Goal: Task Accomplishment & Management: Use online tool/utility

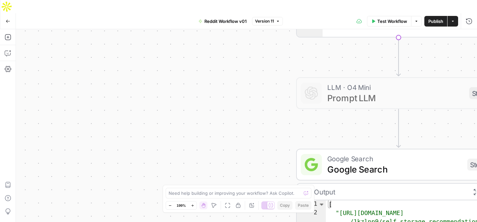
scroll to position [24, 0]
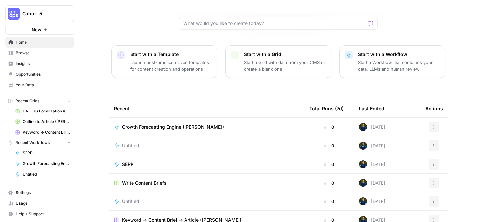
scroll to position [83, 0]
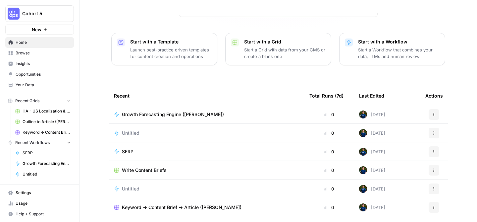
click at [43, 30] on icon "button" at bounding box center [45, 30] width 4 height 4
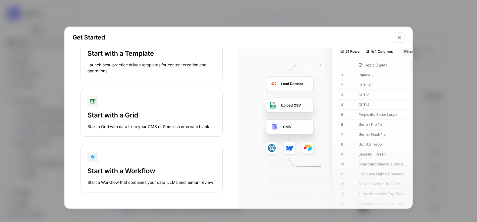
scroll to position [0, 0]
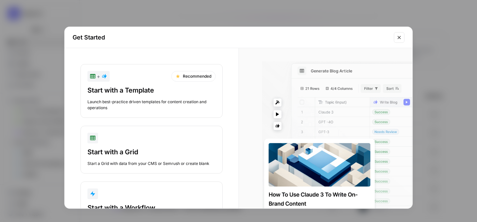
click at [399, 39] on icon "Close modal" at bounding box center [399, 37] width 5 height 5
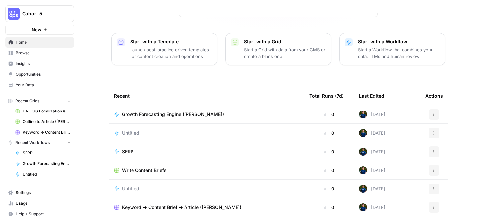
click at [28, 55] on span "Browse" at bounding box center [43, 53] width 55 height 6
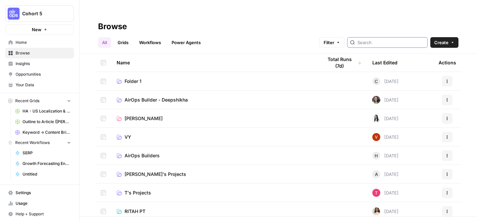
click at [391, 39] on input "search" at bounding box center [391, 42] width 67 height 7
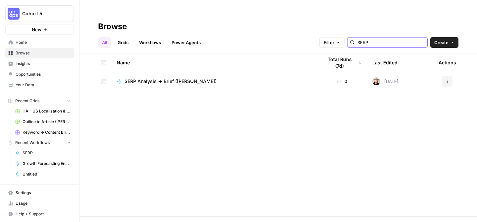
type input "SERP"
click at [174, 37] on link "Power Agents" at bounding box center [186, 42] width 37 height 11
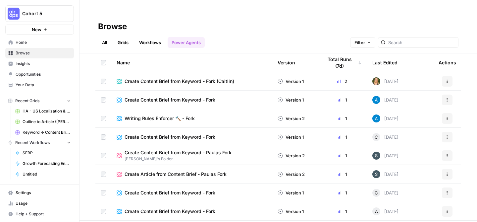
click at [28, 65] on span "Insights" at bounding box center [43, 64] width 55 height 6
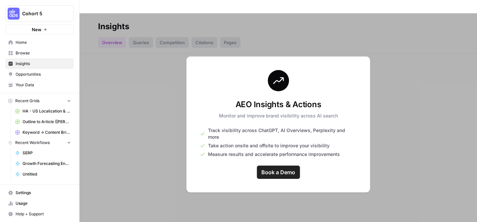
click at [46, 74] on span "Opportunities" at bounding box center [43, 74] width 55 height 6
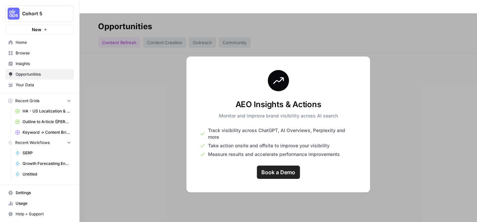
click at [46, 74] on span "Opportunities" at bounding box center [43, 74] width 55 height 6
click at [33, 82] on link "Your Data" at bounding box center [39, 85] width 69 height 11
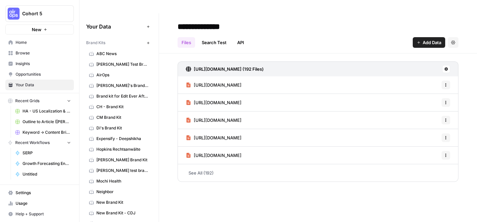
click at [38, 66] on span "Insights" at bounding box center [43, 64] width 55 height 6
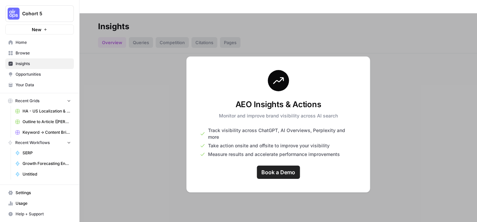
click at [30, 50] on span "Browse" at bounding box center [43, 53] width 55 height 6
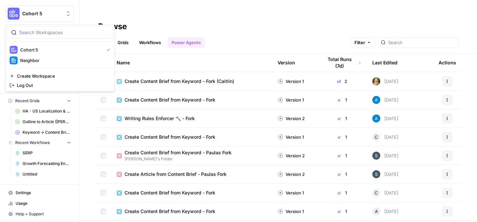
click at [40, 17] on button "Cohort 5" at bounding box center [39, 13] width 69 height 17
click at [45, 63] on span "Neighbor" at bounding box center [64, 60] width 88 height 7
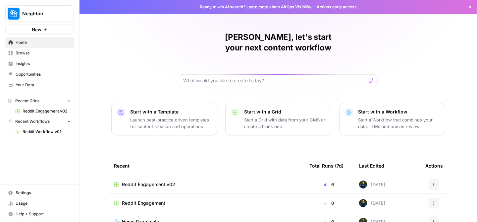
click at [38, 63] on span "Insights" at bounding box center [43, 64] width 55 height 6
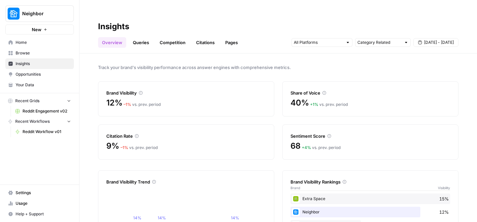
click at [141, 37] on link "Queries" at bounding box center [141, 42] width 24 height 11
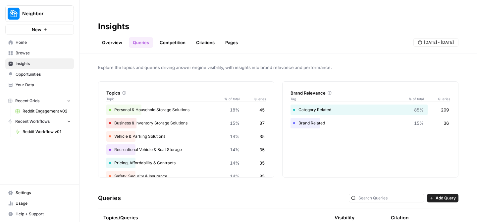
click at [121, 37] on link "Overview" at bounding box center [112, 42] width 28 height 11
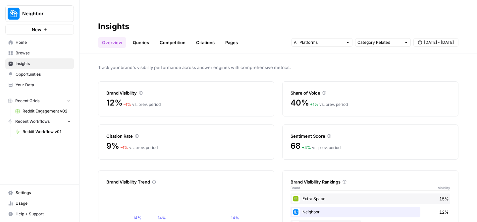
click at [139, 37] on link "Queries" at bounding box center [141, 42] width 24 height 11
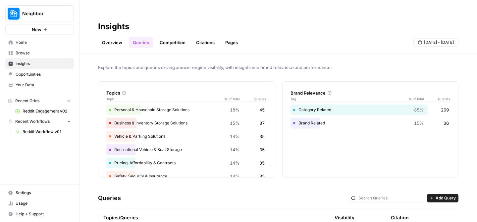
click at [183, 34] on header "Insights Overview Queries Competition Citations Pages Aug 28 - Sep 3" at bounding box center [279, 33] width 398 height 40
click at [177, 37] on link "Competition" at bounding box center [173, 42] width 34 height 11
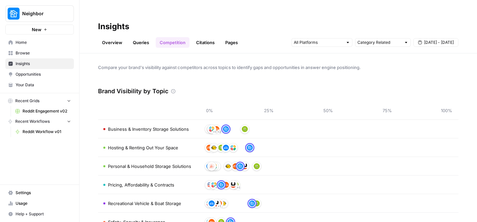
click at [205, 37] on link "Citations" at bounding box center [205, 42] width 27 height 11
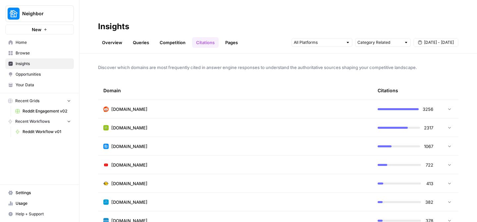
click at [397, 106] on div "3256" at bounding box center [406, 109] width 56 height 7
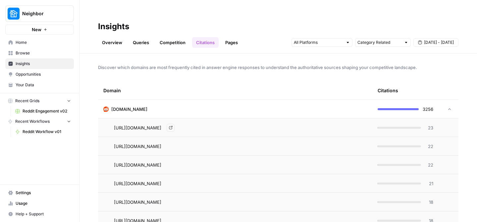
click at [161, 124] on span "https://www.reddit.com/r/ChristmasTrees/comments/18r1izz/seeking_your_best_tips…" at bounding box center [137, 127] width 47 height 7
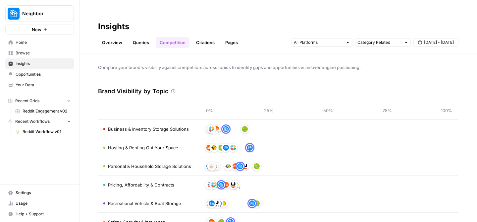
click at [209, 37] on link "Citations" at bounding box center [205, 42] width 27 height 11
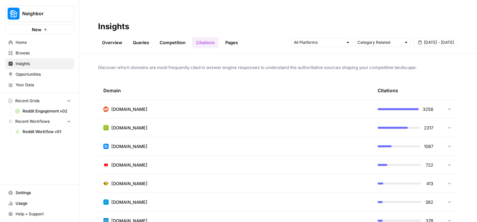
click at [451, 106] on icon at bounding box center [450, 108] width 5 height 5
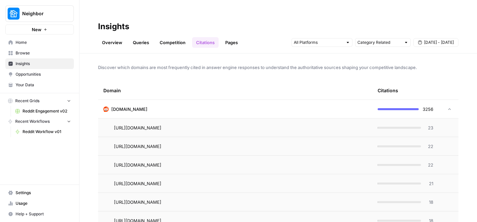
click at [448, 107] on icon at bounding box center [450, 109] width 5 height 5
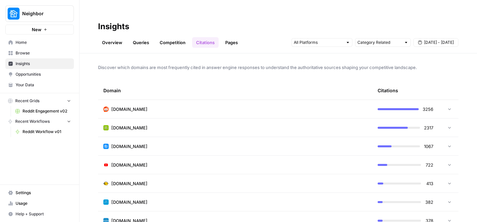
click at [232, 37] on link "Pages" at bounding box center [231, 42] width 21 height 11
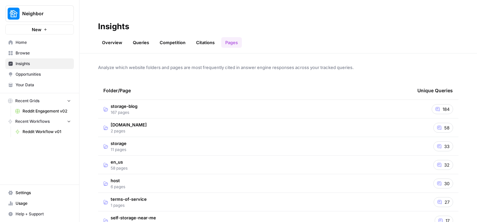
click at [41, 16] on span "Neighbor" at bounding box center [42, 13] width 40 height 7
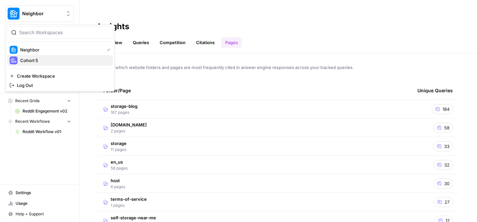
click at [44, 61] on span "Cohort 5" at bounding box center [64, 60] width 88 height 7
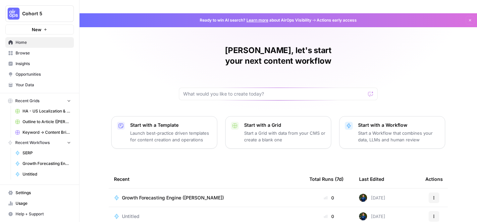
click at [29, 75] on span "Opportunities" at bounding box center [43, 74] width 55 height 6
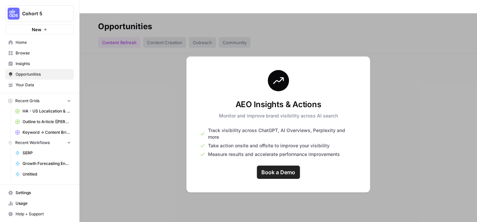
click at [29, 65] on span "Insights" at bounding box center [43, 64] width 55 height 6
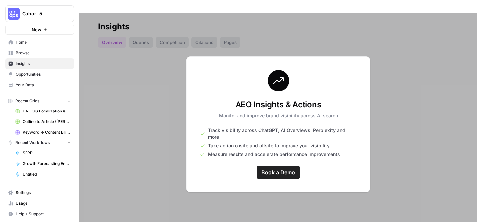
click at [27, 50] on link "Browse" at bounding box center [39, 53] width 69 height 11
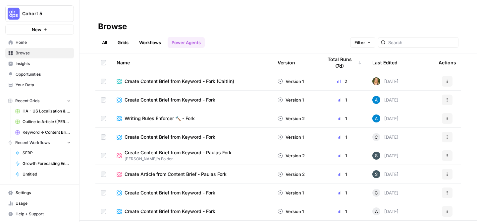
click at [105, 37] on link "All" at bounding box center [104, 42] width 13 height 11
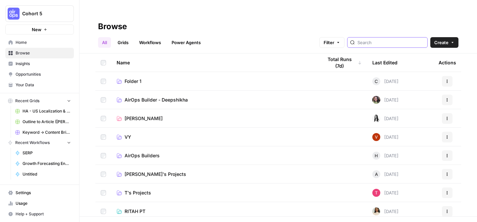
click at [389, 39] on input "search" at bounding box center [391, 42] width 67 height 7
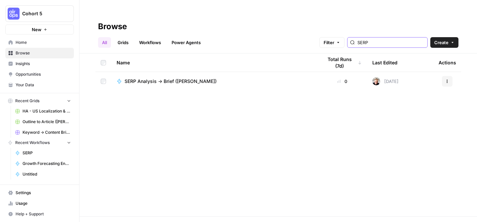
type input "SERP"
click at [392, 39] on input "SERP" at bounding box center [391, 42] width 67 height 7
click at [128, 37] on link "Grids" at bounding box center [123, 42] width 19 height 11
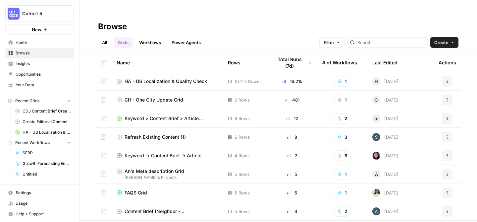
click at [35, 52] on span "Browse" at bounding box center [43, 53] width 55 height 6
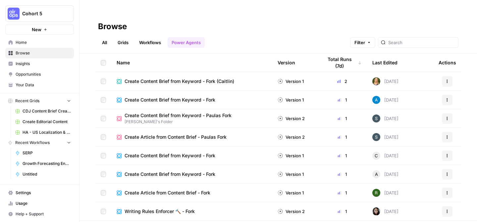
click at [111, 37] on ul "All Grids Workflows Power Agents" at bounding box center [151, 42] width 107 height 11
click at [105, 37] on link "All" at bounding box center [104, 42] width 13 height 11
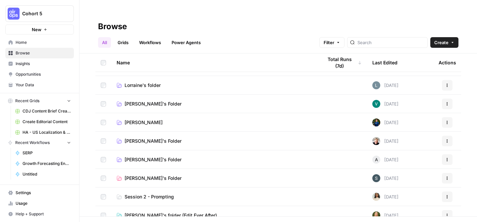
scroll to position [257, 0]
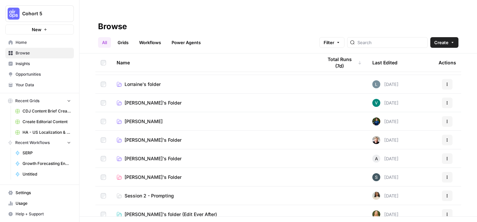
click at [139, 118] on link "[PERSON_NAME]" at bounding box center [215, 121] width 196 height 7
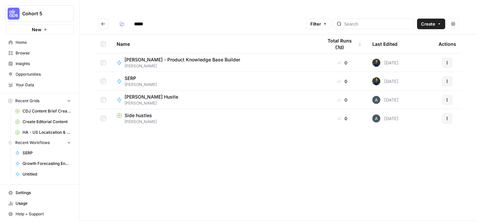
click at [148, 134] on div "Name Total Runs (7d) Last Edited Actions Casey - Product Knowledge Base Builder…" at bounding box center [279, 127] width 398 height 185
click at [433, 21] on span "Create" at bounding box center [428, 24] width 14 height 7
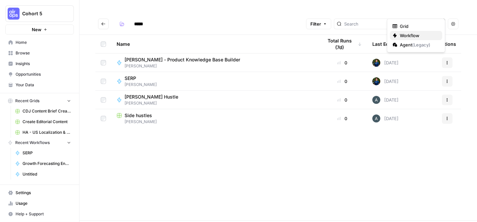
click at [405, 34] on span "Workflow" at bounding box center [418, 35] width 37 height 7
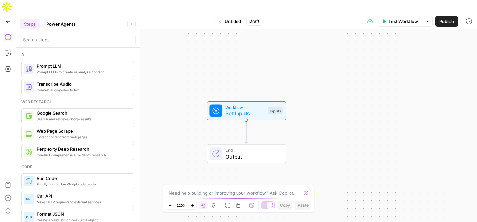
click at [231, 18] on span "Untitled" at bounding box center [233, 21] width 17 height 7
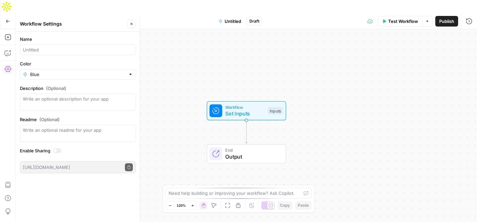
click at [231, 18] on span "Untitled" at bounding box center [233, 21] width 17 height 7
click at [39, 53] on input "Name" at bounding box center [78, 49] width 110 height 7
type input "SERP RV Storage"
click at [155, 147] on div "Workflow Set Inputs Inputs End Output" at bounding box center [246, 132] width 461 height 206
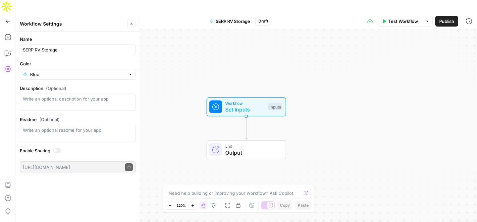
click at [131, 23] on icon "button" at bounding box center [132, 24] width 2 height 2
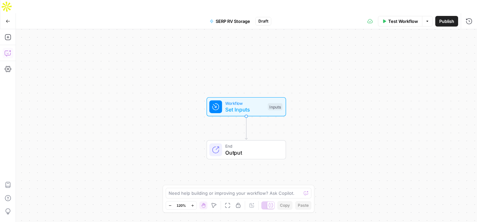
click at [10, 50] on icon "button" at bounding box center [8, 53] width 7 height 7
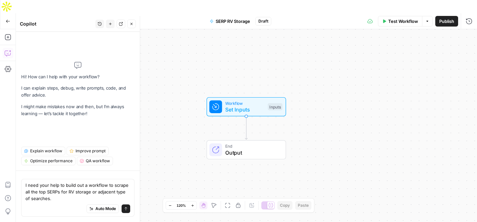
click at [57, 200] on textarea "I need your help to build out a workflow to scrape all the top SERPs for RV sto…" at bounding box center [78, 192] width 105 height 20
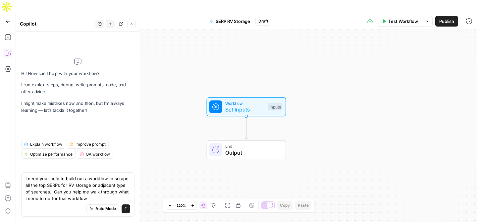
type textarea "I need your help to build out a workflow to scrape all the top SERPs for RV sto…"
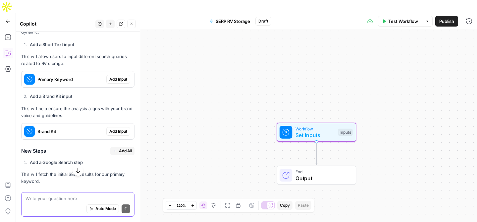
scroll to position [190, 0]
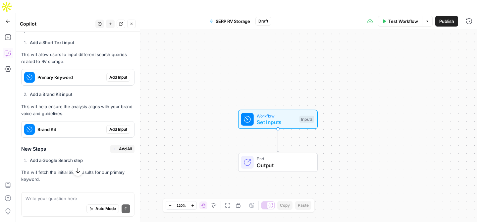
click at [277, 129] on icon "Edge from start to end" at bounding box center [278, 140] width 2 height 23
drag, startPoint x: 25, startPoint y: 55, endPoint x: 112, endPoint y: 54, distance: 87.2
click at [112, 54] on p "This will allow users to input different search queries related to RV storage." at bounding box center [77, 58] width 113 height 14
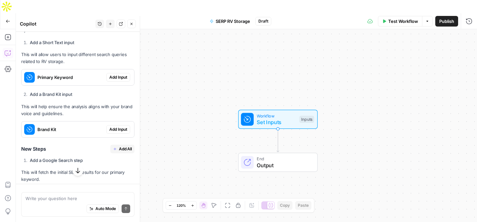
click at [112, 54] on p "This will allow users to input different search queries related to RV storage." at bounding box center [77, 58] width 113 height 14
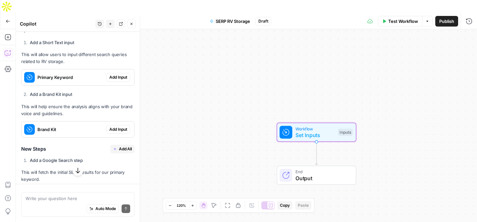
click at [115, 80] on button "Add Input" at bounding box center [118, 77] width 24 height 9
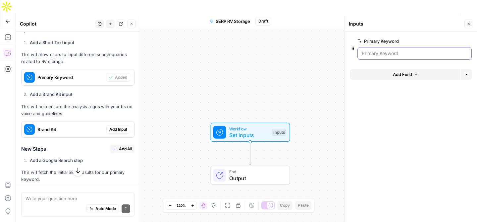
click at [395, 52] on Keyword "Primary Keyword" at bounding box center [415, 53] width 106 height 7
click at [408, 75] on span "Add Field" at bounding box center [402, 74] width 19 height 7
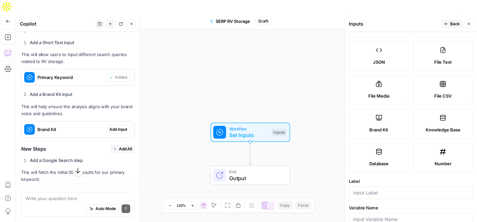
scroll to position [0, 0]
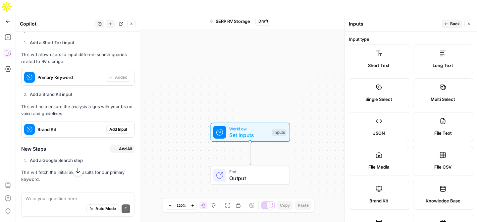
click at [381, 59] on label "Short Text" at bounding box center [379, 59] width 60 height 30
click at [449, 25] on button "Back" at bounding box center [452, 24] width 21 height 9
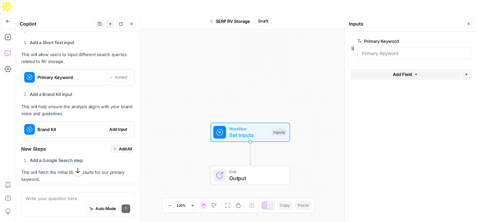
scroll to position [201, 0]
click at [403, 53] on Keyword "Primary Keyword" at bounding box center [415, 53] width 106 height 7
click at [113, 130] on span "Add Input" at bounding box center [118, 129] width 18 height 6
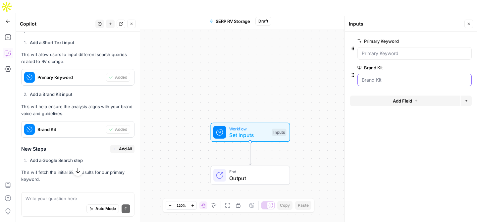
click at [395, 81] on Kit "Brand Kit" at bounding box center [415, 80] width 106 height 7
click at [450, 70] on span "edit field" at bounding box center [447, 67] width 15 height 5
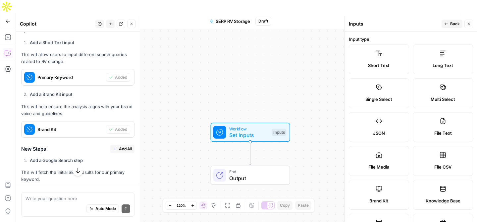
click at [447, 23] on icon "button" at bounding box center [447, 24] width 4 height 4
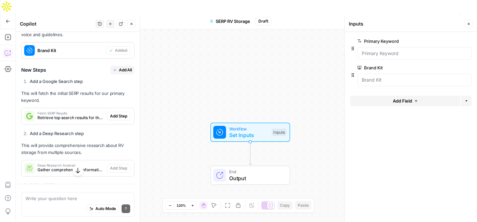
scroll to position [291, 0]
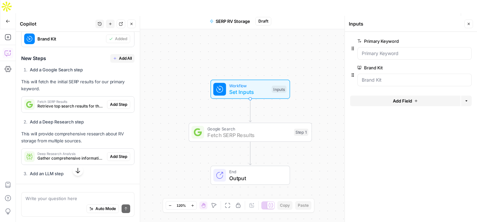
click at [116, 103] on span "Add Step" at bounding box center [118, 104] width 17 height 6
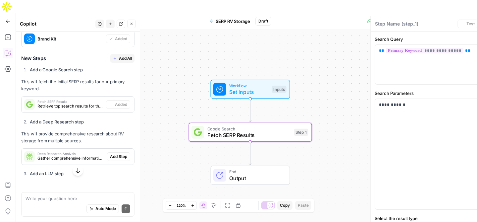
type textarea "Fetch SERP Results"
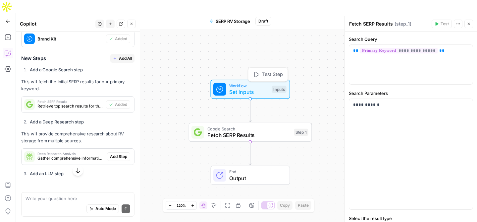
click at [263, 88] on span "Set Inputs" at bounding box center [248, 92] width 39 height 8
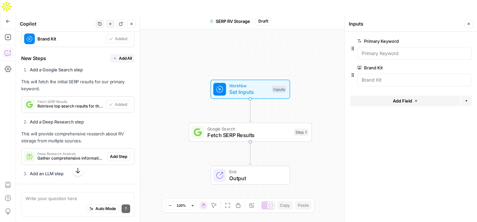
click at [404, 16] on button "Test Workflow" at bounding box center [400, 21] width 44 height 11
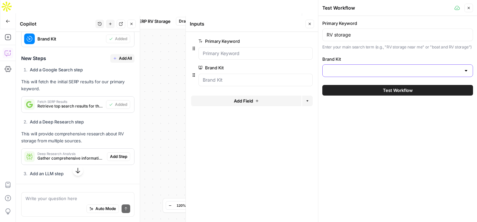
click at [355, 71] on input "Brand Kit" at bounding box center [394, 70] width 134 height 7
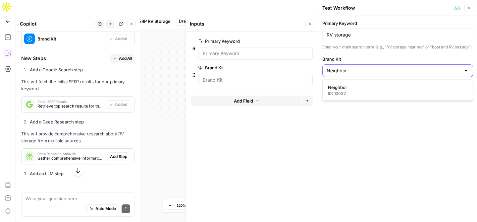
type input "Neighbor"
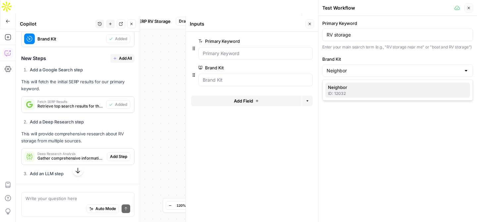
click at [351, 93] on div "ID: 12032" at bounding box center [398, 93] width 140 height 6
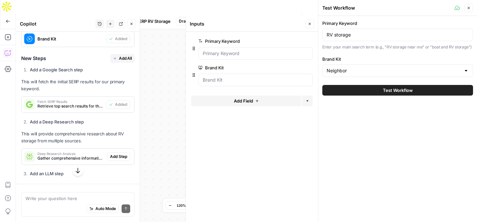
click at [351, 93] on button "Test Workflow" at bounding box center [398, 90] width 151 height 11
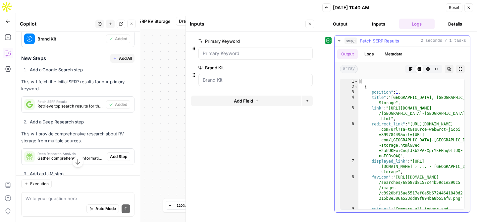
click at [368, 54] on button "Logs" at bounding box center [370, 54] width 18 height 10
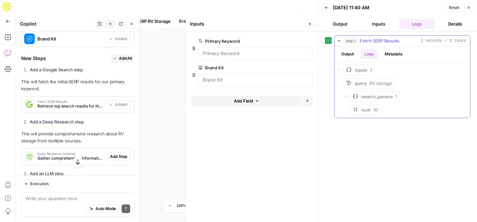
click at [353, 54] on button "Output" at bounding box center [347, 54] width 21 height 10
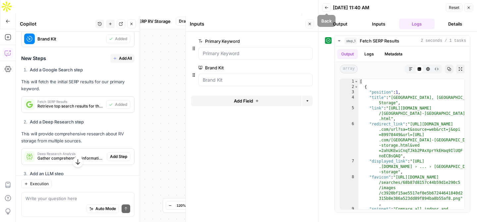
click at [330, 9] on button "Back" at bounding box center [327, 7] width 9 height 9
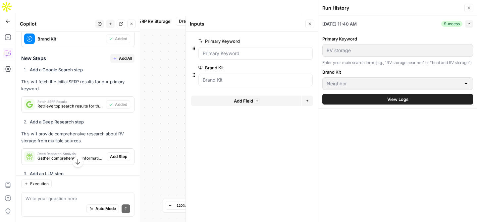
click at [471, 6] on button "Close" at bounding box center [469, 8] width 9 height 9
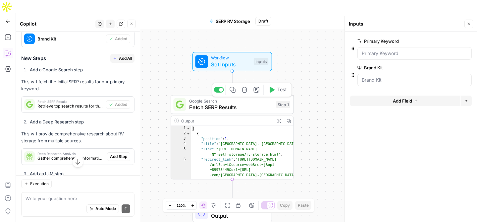
click at [248, 103] on span "Fetch SERP Results" at bounding box center [231, 107] width 84 height 8
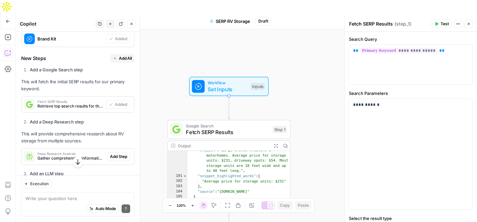
scroll to position [959, 0]
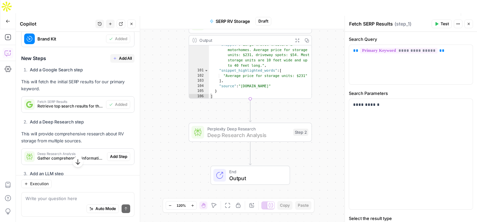
click at [121, 158] on span "Add Step" at bounding box center [118, 156] width 17 height 6
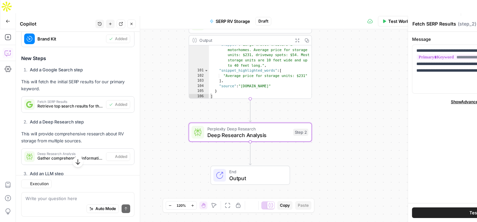
type textarea "Deep Research Analysis"
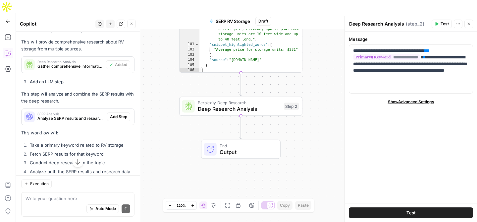
scroll to position [382, 0]
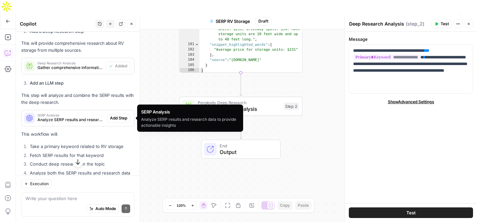
click at [64, 118] on span "Analyze SERP results and research data to provide actionable insights" at bounding box center [70, 120] width 67 height 6
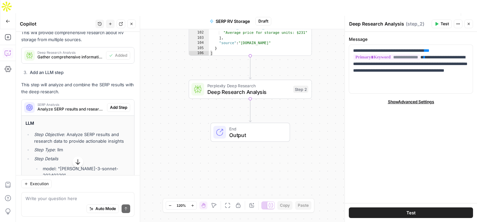
scroll to position [374, 0]
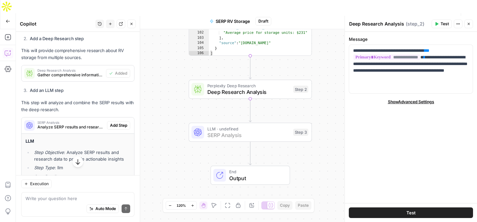
click at [113, 121] on button "Add Step" at bounding box center [118, 125] width 23 height 9
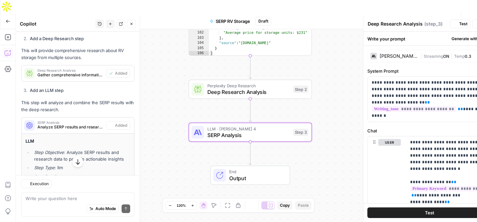
type textarea "SERP Analysis"
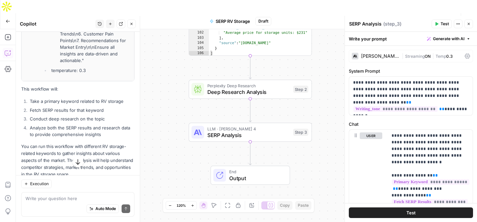
scroll to position [734, 0]
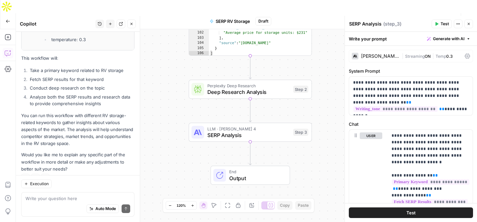
click at [433, 211] on button "Test" at bounding box center [411, 212] width 124 height 11
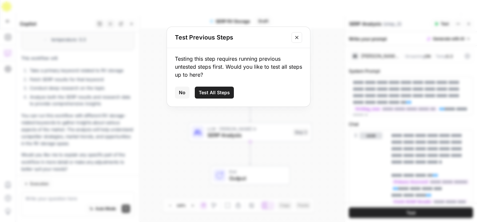
click at [210, 97] on button "Test All Steps" at bounding box center [214, 93] width 39 height 12
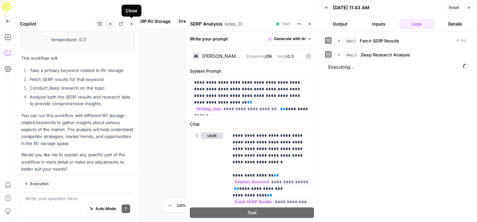
click at [132, 26] on button "Close" at bounding box center [131, 24] width 9 height 9
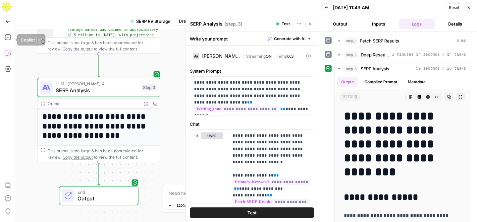
click at [8, 48] on button "Copilot" at bounding box center [8, 53] width 11 height 11
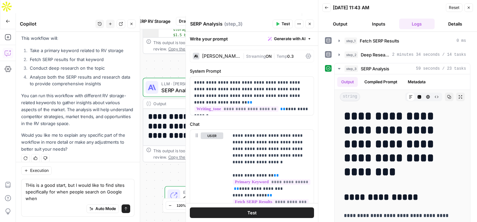
scroll to position [484, 0]
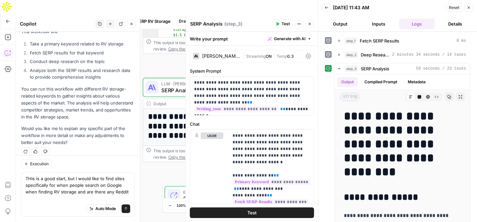
type textarea "THis is a good start, but I would like to find sites specifically for when peop…"
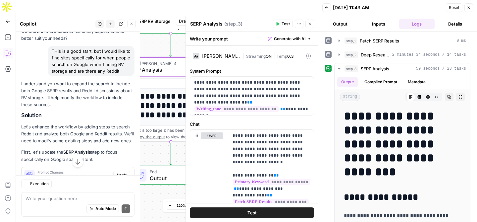
scroll to position [599, 0]
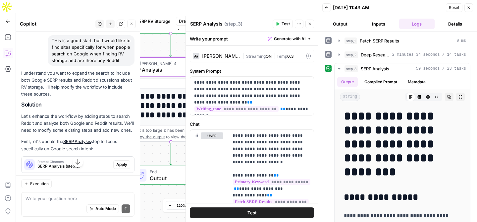
click at [470, 7] on icon "button" at bounding box center [469, 8] width 4 height 4
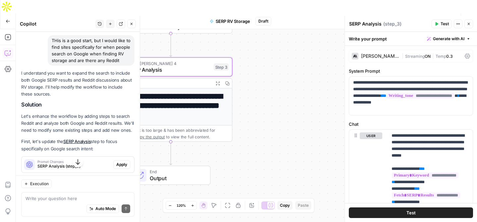
click at [470, 24] on icon "button" at bounding box center [469, 24] width 2 height 2
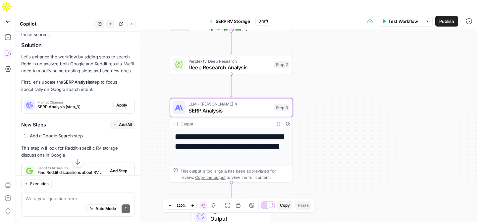
scroll to position [673, 0]
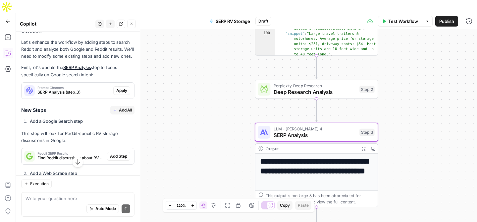
click at [121, 90] on span "Apply" at bounding box center [121, 91] width 11 height 6
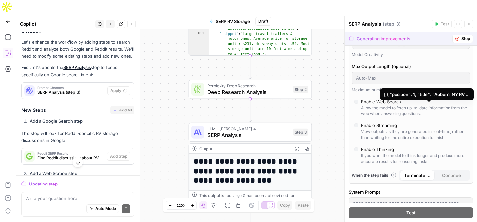
scroll to position [224, 0]
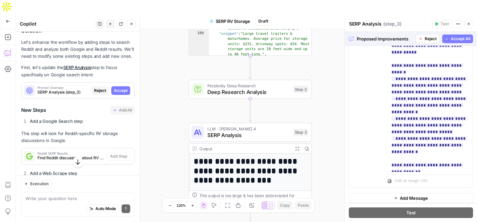
scroll to position [404, 0]
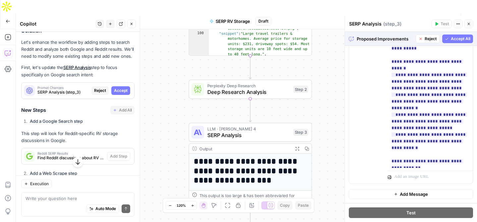
click at [454, 38] on span "Accept All" at bounding box center [461, 39] width 20 height 6
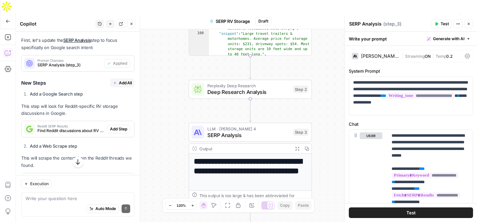
scroll to position [713, 0]
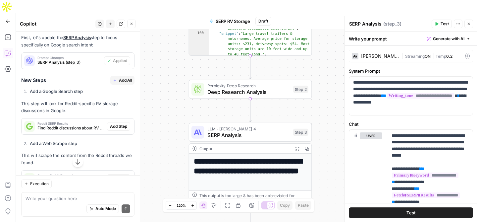
click at [64, 125] on span "Reddit SERP Results" at bounding box center [70, 123] width 67 height 3
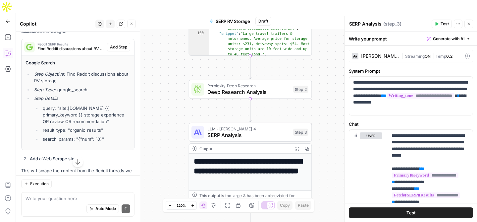
scroll to position [798, 0]
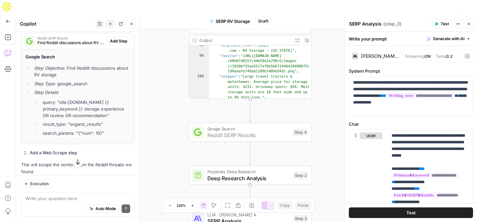
click at [112, 40] on span "Add Step" at bounding box center [118, 41] width 17 height 6
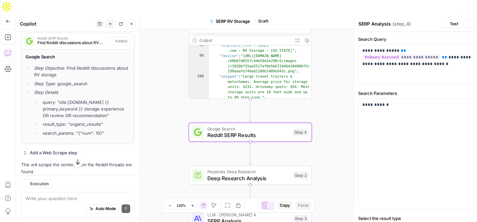
type textarea "Reddit SERP Results"
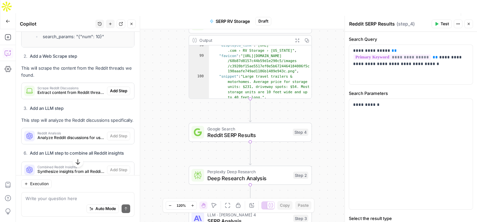
scroll to position [899, 0]
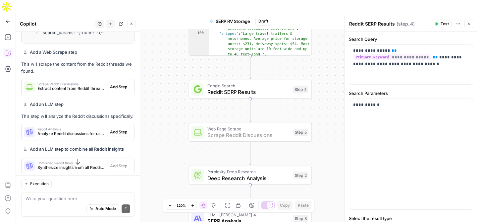
click at [125, 87] on span "Add Step" at bounding box center [118, 87] width 17 height 6
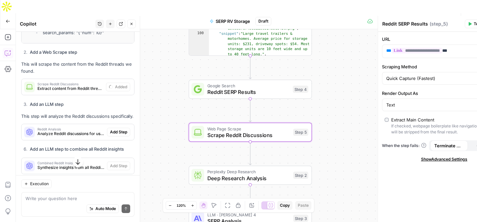
type textarea "Scrape Reddit Discussions"
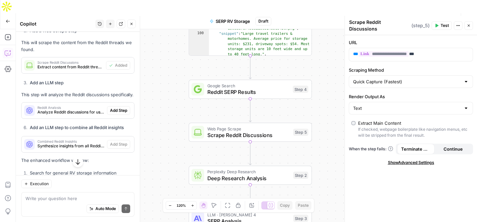
scroll to position [928, 0]
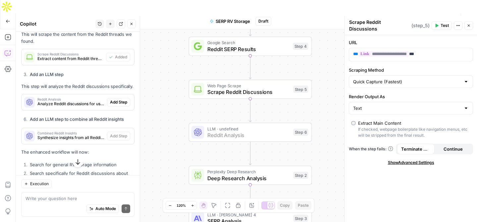
click at [116, 100] on span "Add Step" at bounding box center [118, 102] width 17 height 6
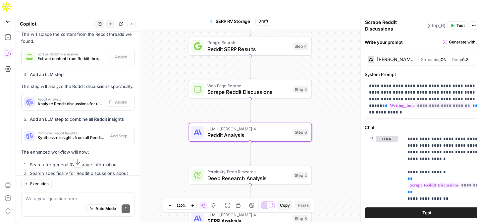
type textarea "Reddit Analysis"
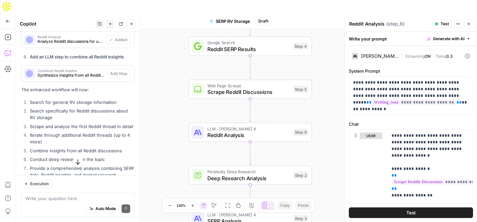
scroll to position [946, 0]
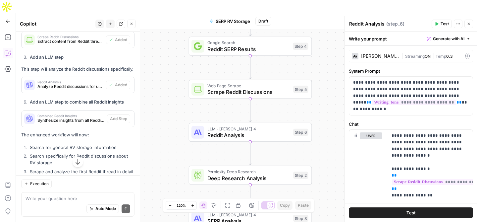
click at [75, 120] on span "Synthesize insights from all Reddit threads" at bounding box center [70, 120] width 67 height 6
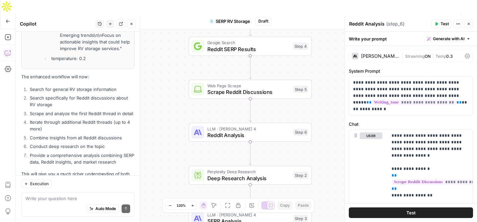
scroll to position [1311, 0]
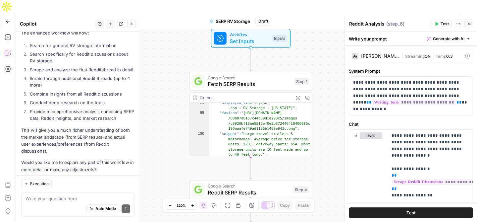
click at [407, 212] on span "Test" at bounding box center [411, 212] width 9 height 7
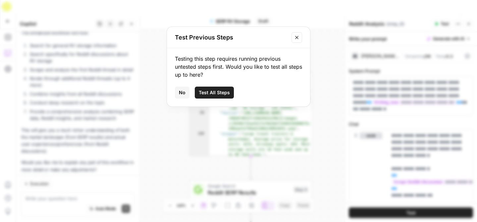
click at [213, 97] on button "Test All Steps" at bounding box center [214, 93] width 39 height 12
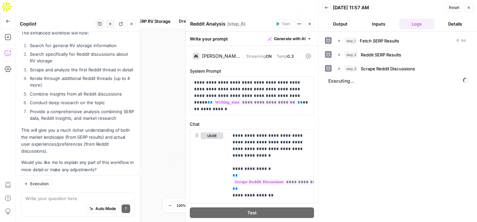
click at [133, 26] on icon "button" at bounding box center [132, 24] width 4 height 4
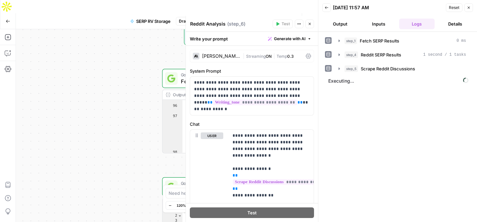
scroll to position [888, 0]
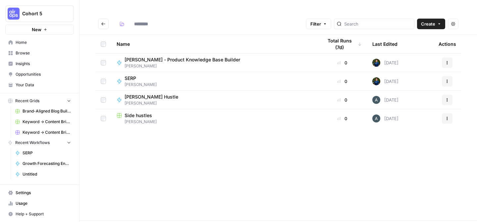
type input "*****"
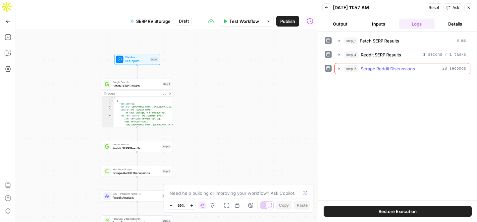
click at [424, 68] on div "step_5 Scrape Reddit Discussions 28 seconds" at bounding box center [406, 68] width 122 height 7
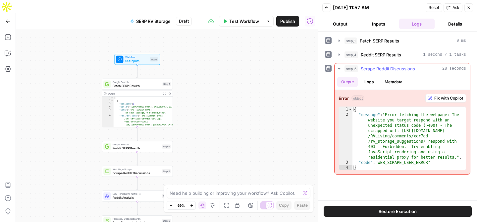
click at [452, 98] on span "Fix with Copilot" at bounding box center [449, 98] width 29 height 6
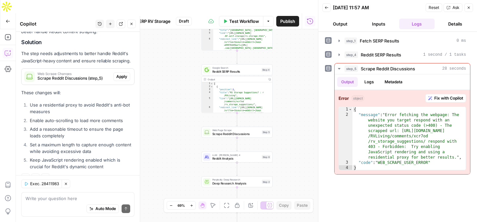
scroll to position [91, 0]
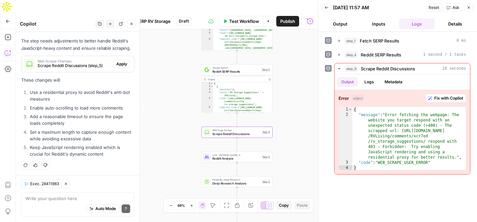
click at [83, 65] on span "Scrape Reddit Discussions (step_5)" at bounding box center [73, 66] width 73 height 6
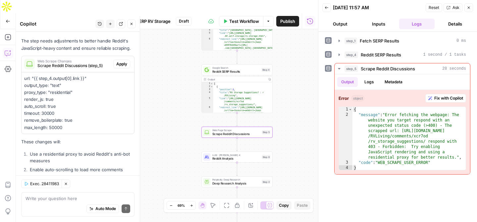
click at [122, 64] on span "Apply" at bounding box center [121, 64] width 11 height 6
